Goal: Task Accomplishment & Management: Manage account settings

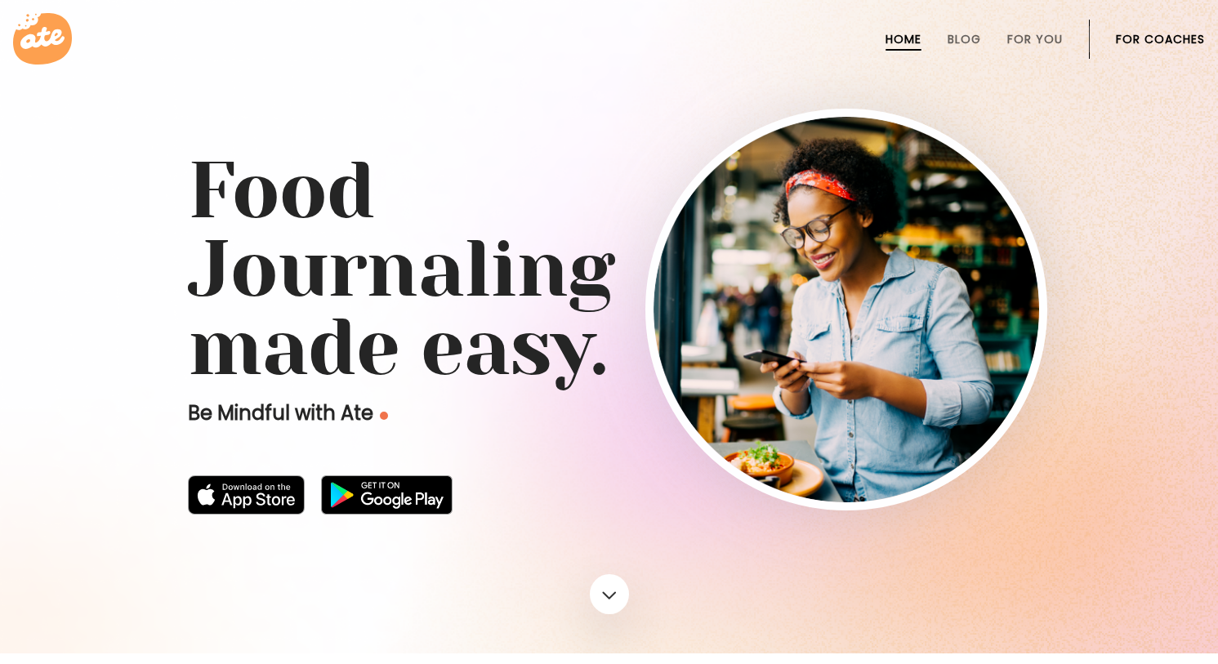
click at [1138, 36] on link "For Coaches" at bounding box center [1160, 39] width 89 height 13
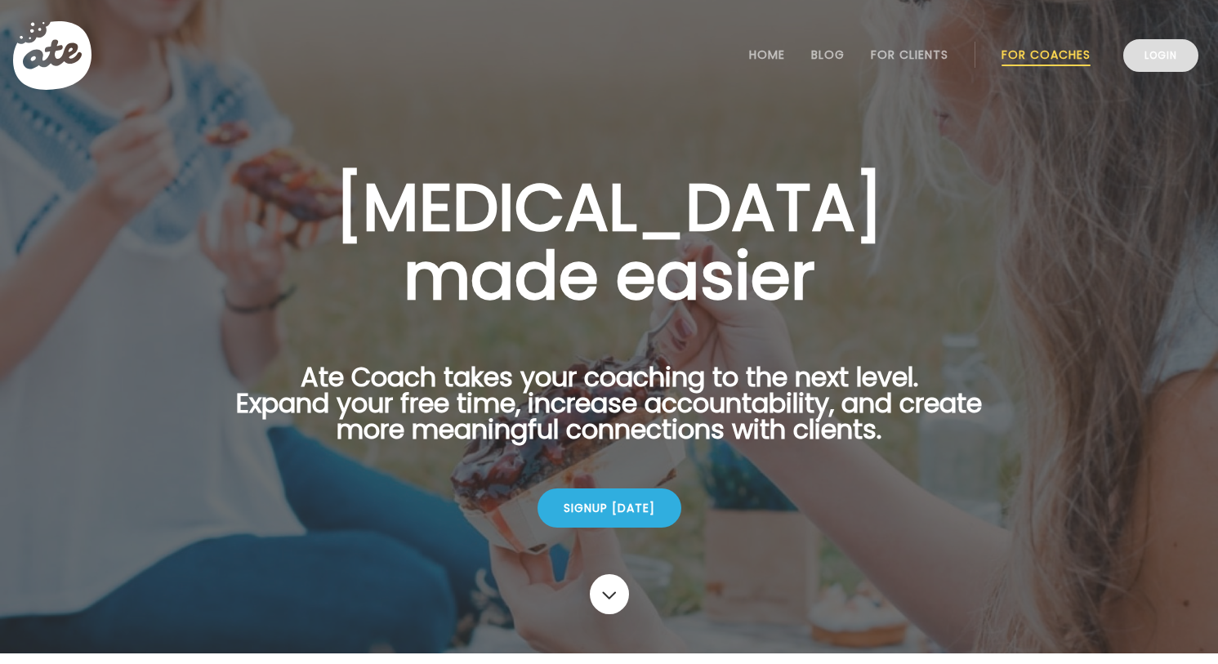
click at [1151, 56] on link "Login" at bounding box center [1160, 55] width 75 height 33
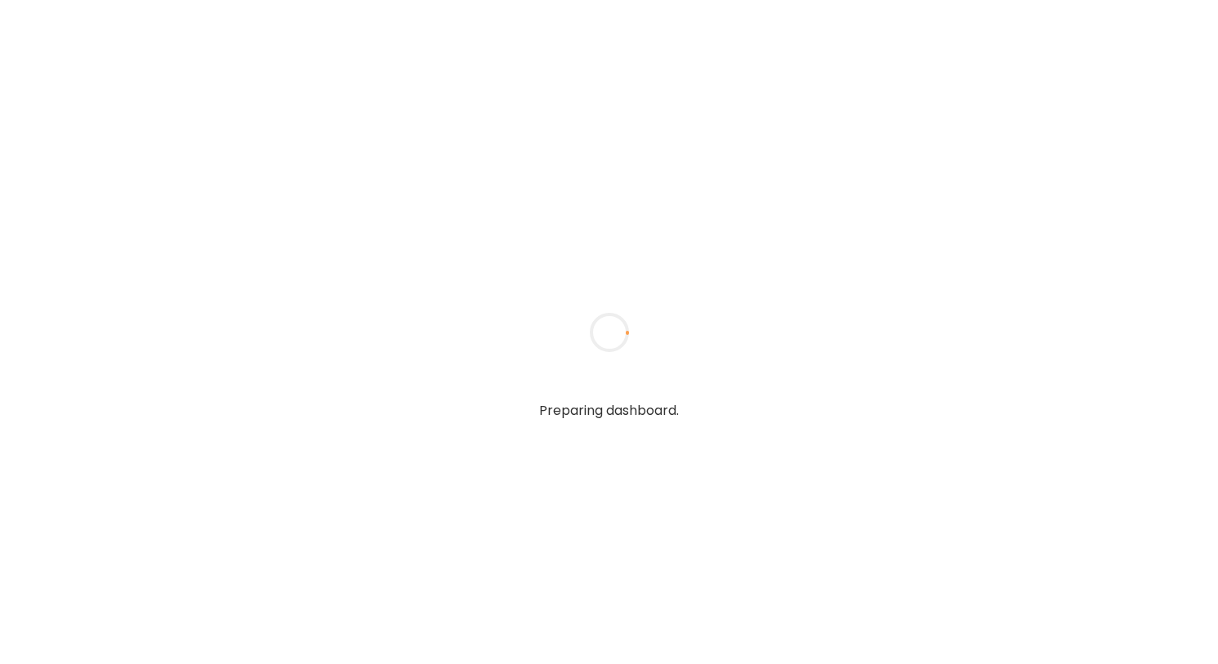
type textarea "**********"
type input "**********"
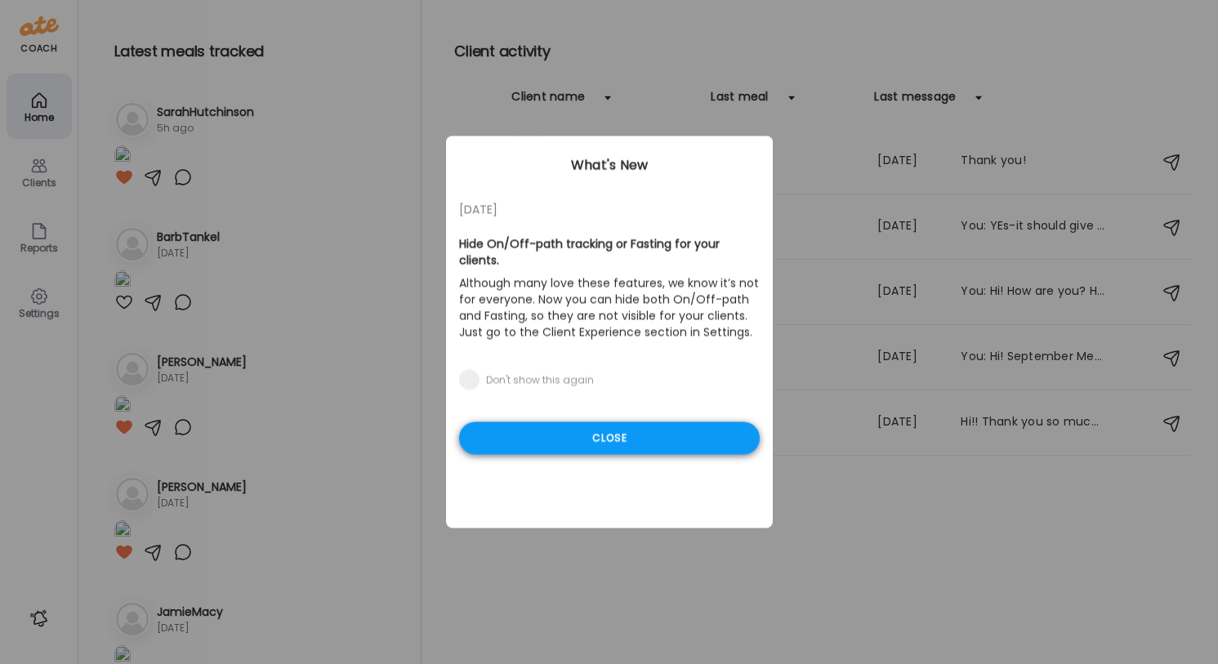
click at [573, 439] on div "Close" at bounding box center [609, 438] width 301 height 33
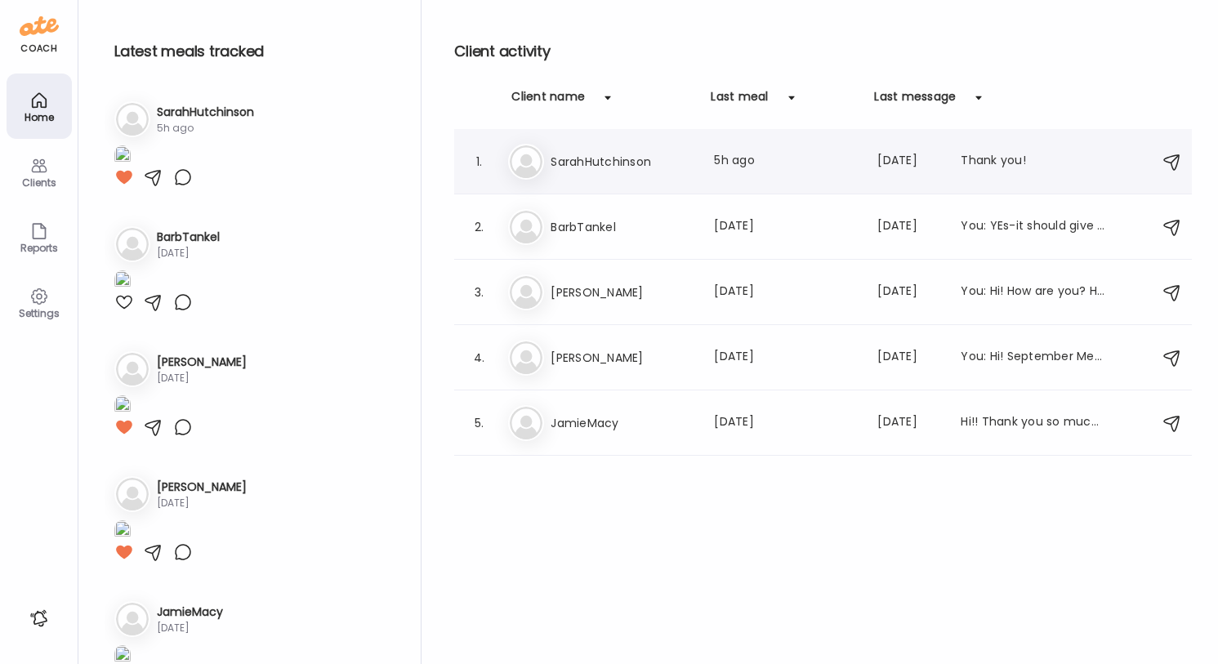
click at [758, 158] on div "Last meal: 5h ago" at bounding box center [786, 162] width 144 height 20
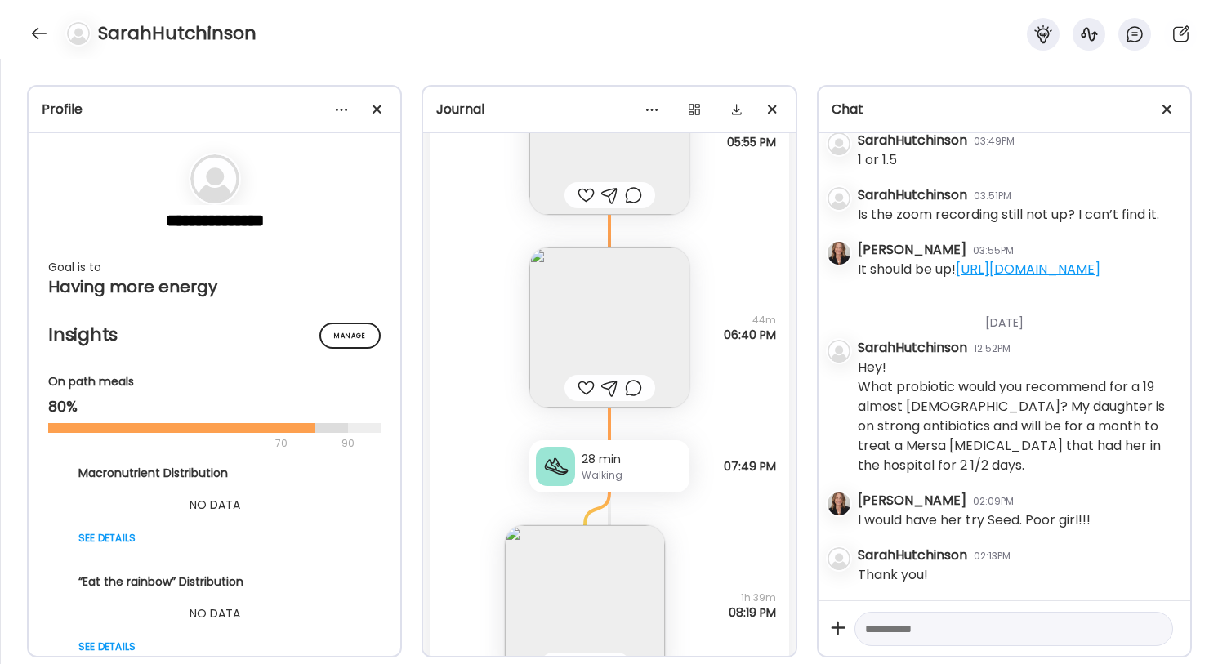
scroll to position [46266, 0]
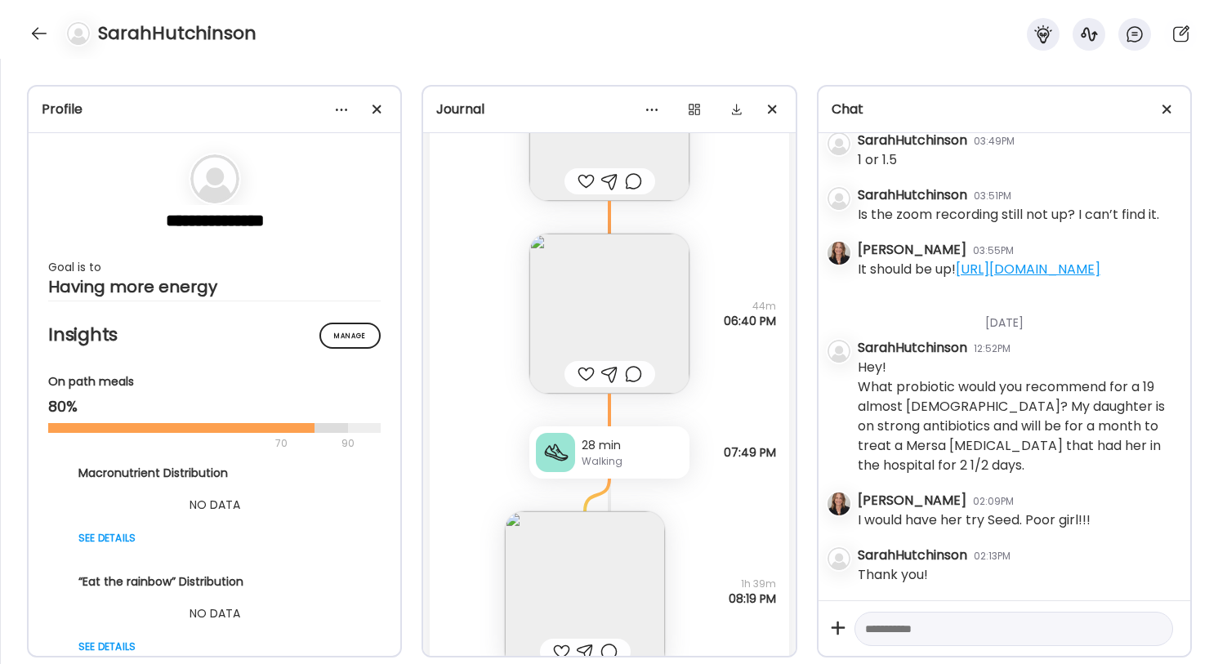
click at [622, 317] on img at bounding box center [609, 314] width 160 height 160
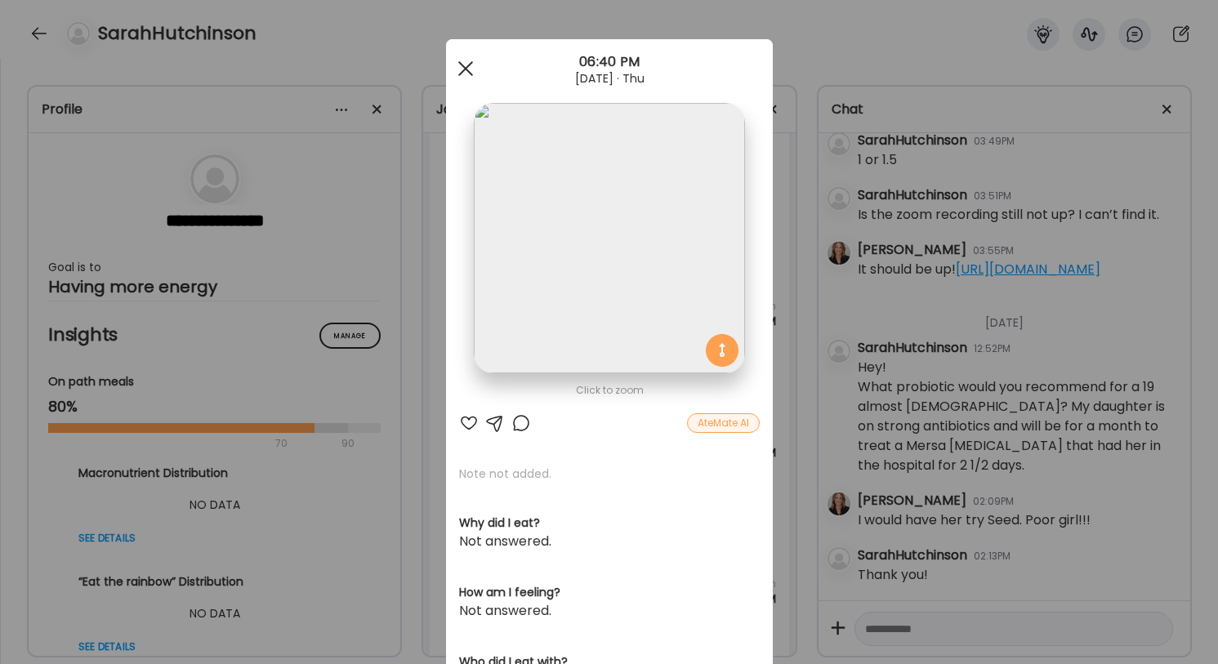
click at [460, 65] on div at bounding box center [465, 68] width 33 height 33
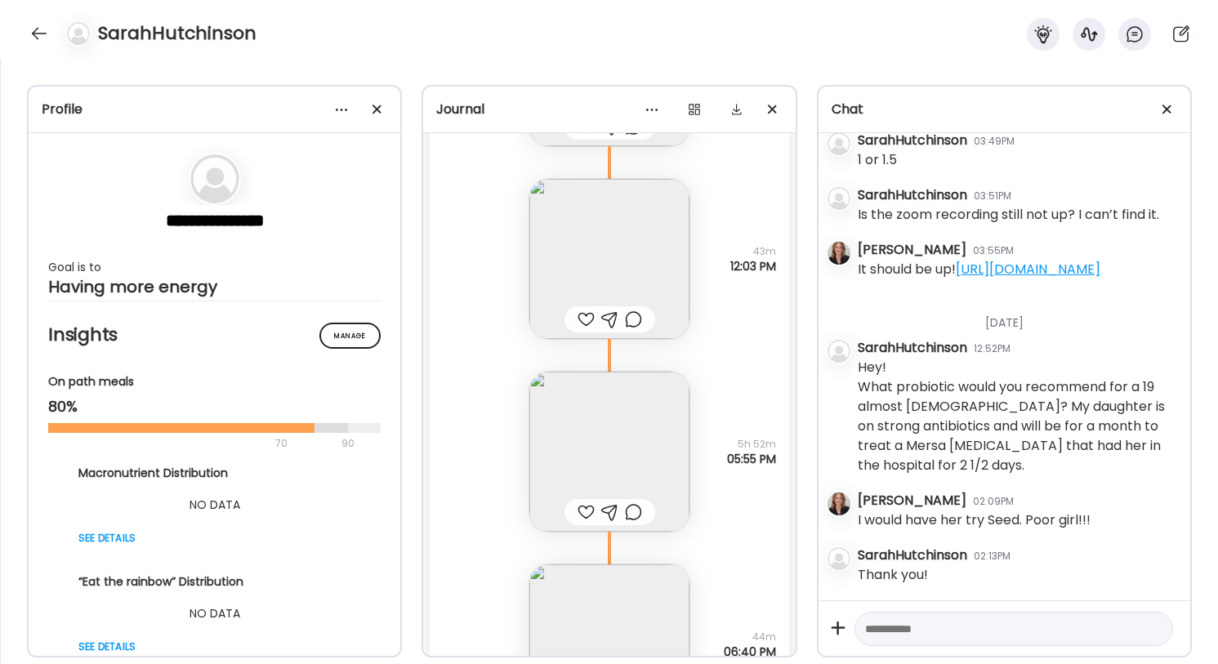
scroll to position [45859, 0]
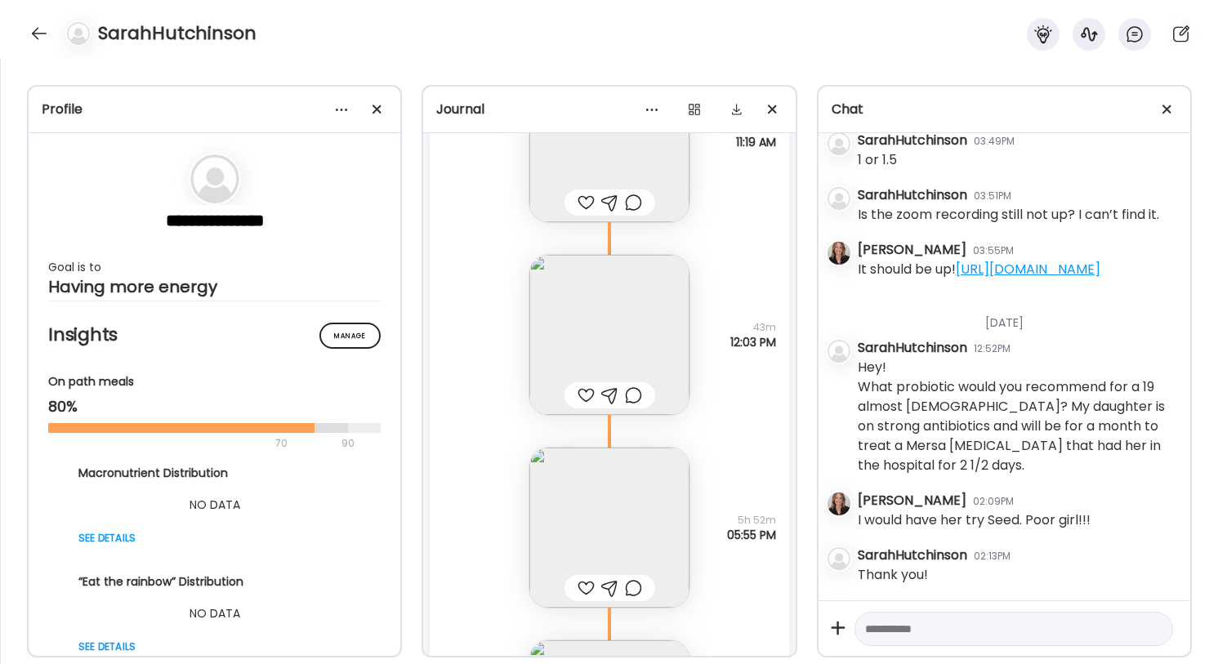
click at [627, 324] on img at bounding box center [609, 335] width 160 height 160
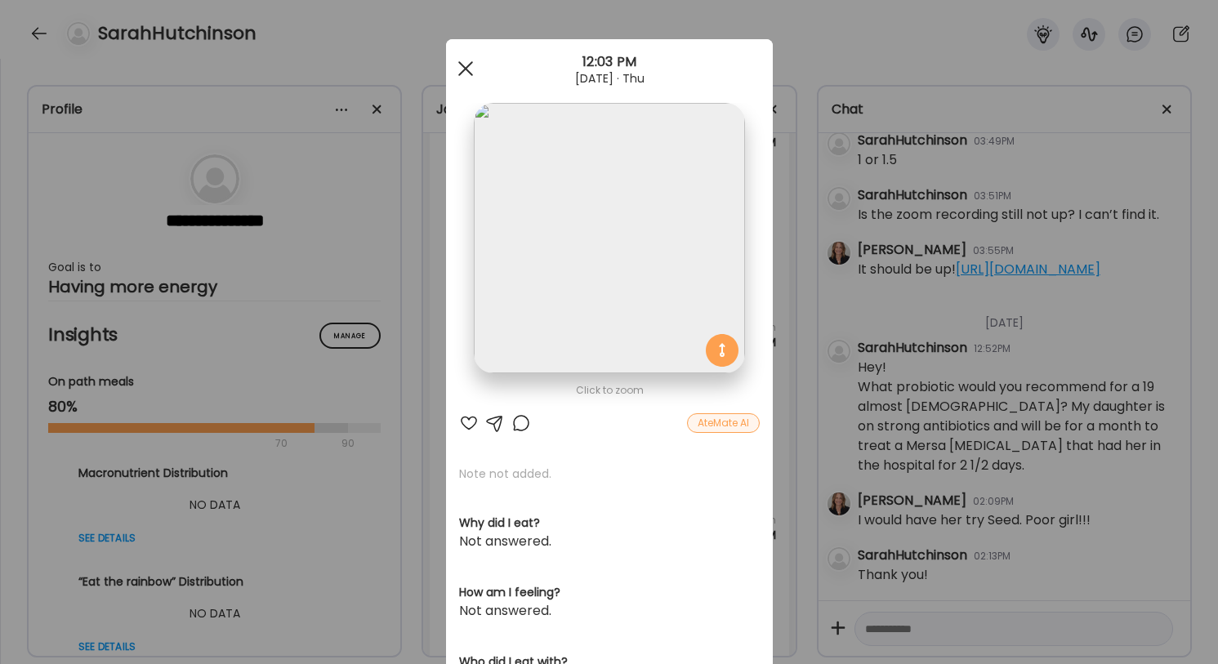
click at [462, 70] on div at bounding box center [465, 68] width 33 height 33
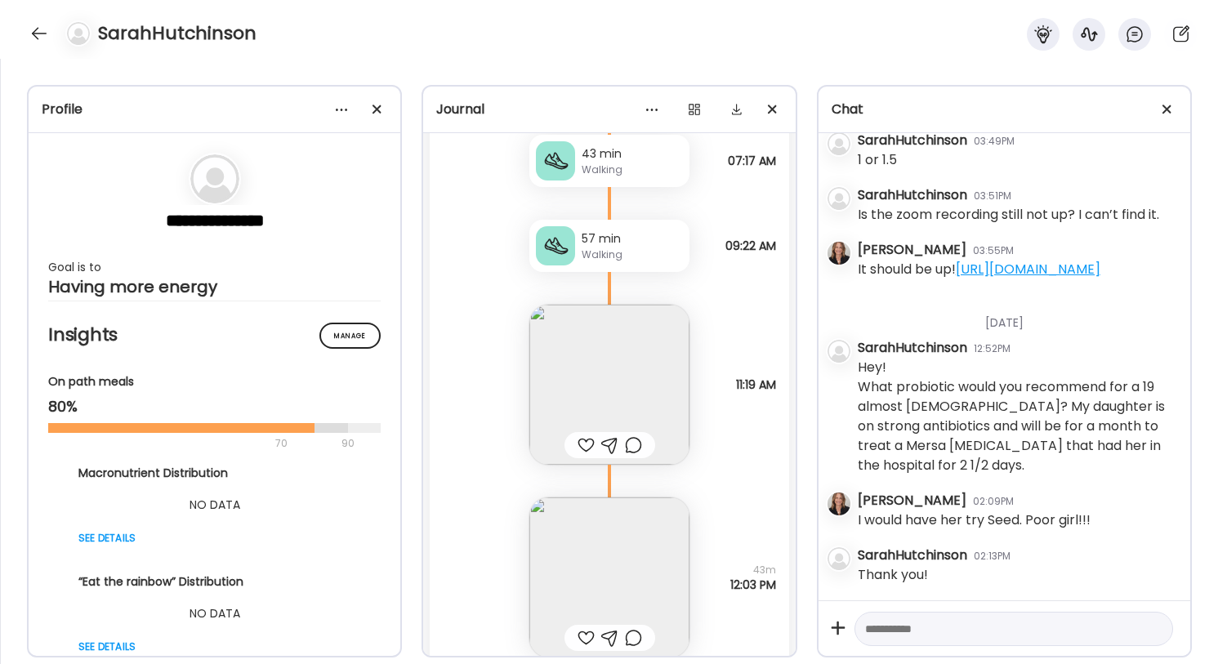
scroll to position [45612, 0]
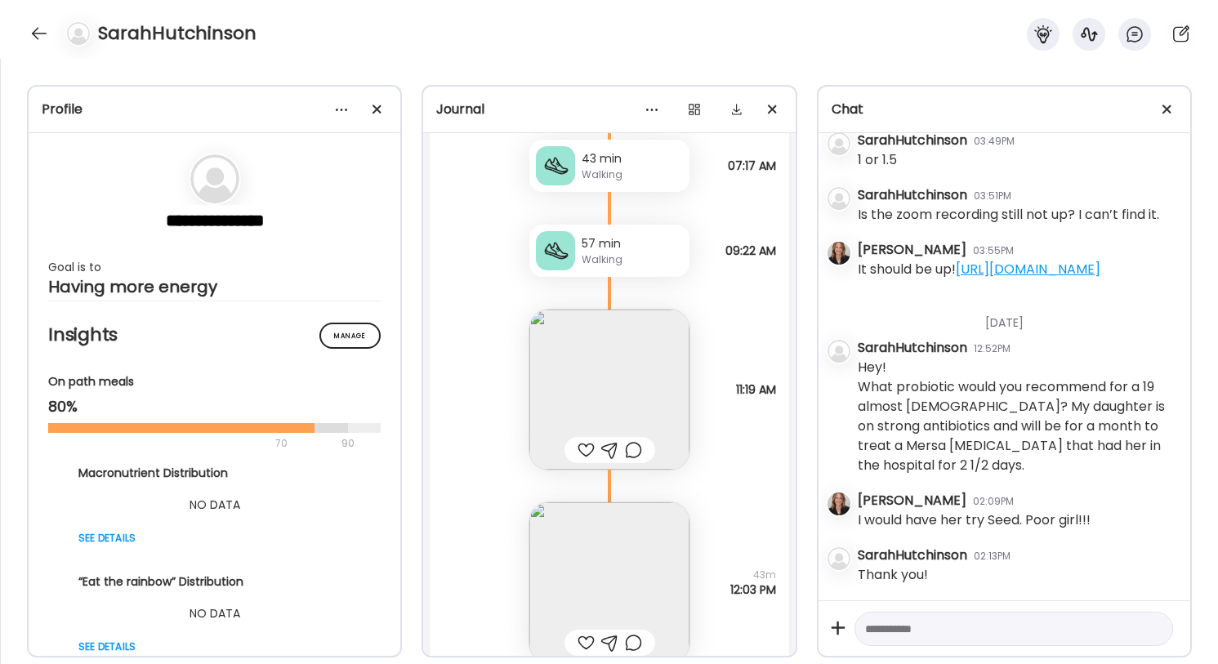
click at [611, 377] on img at bounding box center [609, 390] width 160 height 160
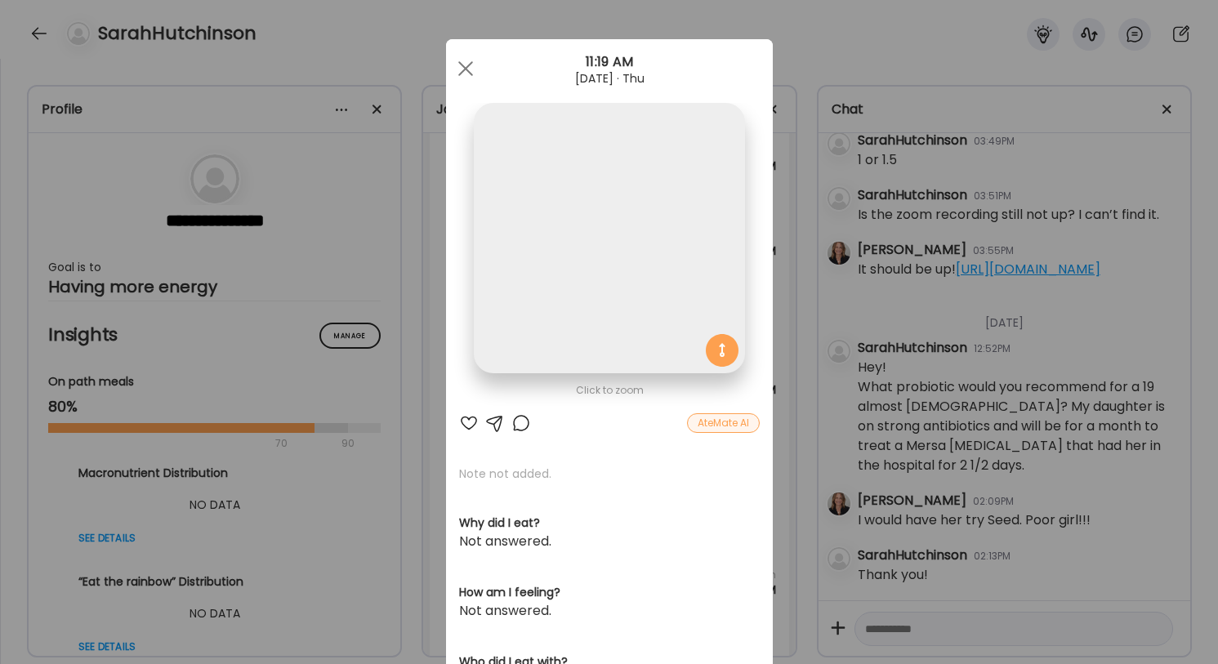
click at [611, 373] on img at bounding box center [609, 238] width 270 height 270
